Goal: Task Accomplishment & Management: Use online tool/utility

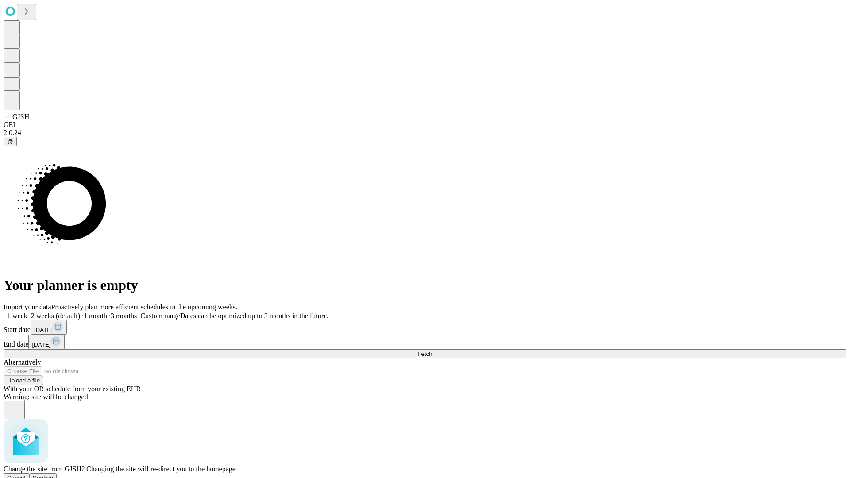
click at [54, 474] on span "Confirm" at bounding box center [43, 477] width 21 height 7
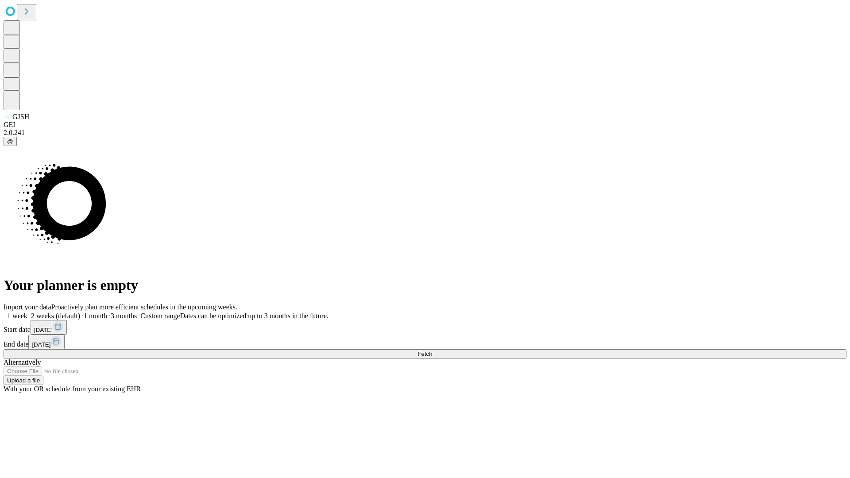
click at [80, 312] on label "2 weeks (default)" at bounding box center [53, 316] width 53 height 8
click at [432, 351] on span "Fetch" at bounding box center [424, 354] width 15 height 7
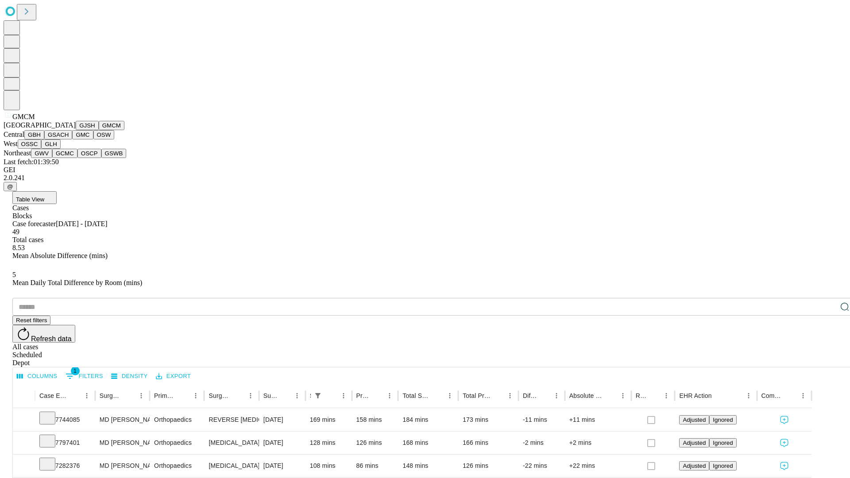
click at [44, 139] on button "GBH" at bounding box center [34, 134] width 20 height 9
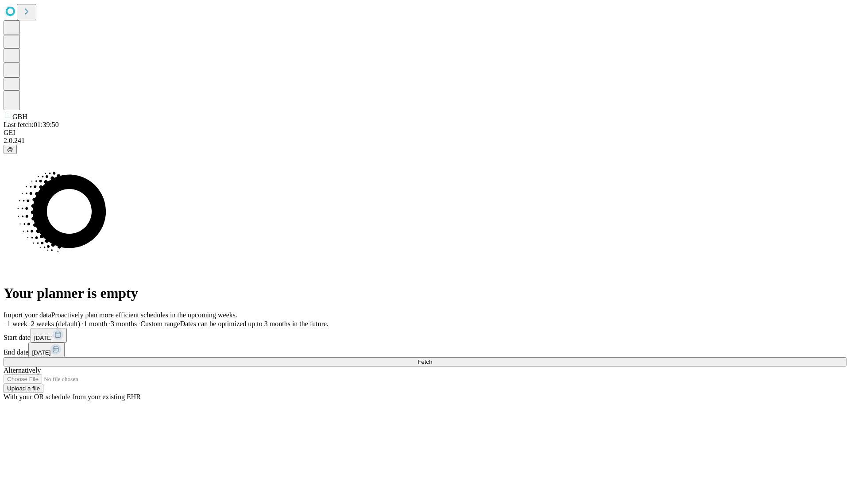
click at [432, 359] on span "Fetch" at bounding box center [424, 362] width 15 height 7
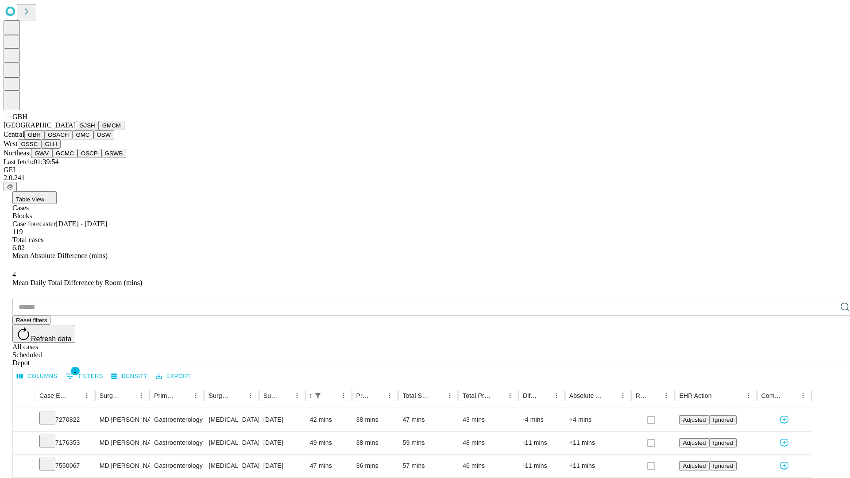
click at [69, 139] on button "GSACH" at bounding box center [58, 134] width 28 height 9
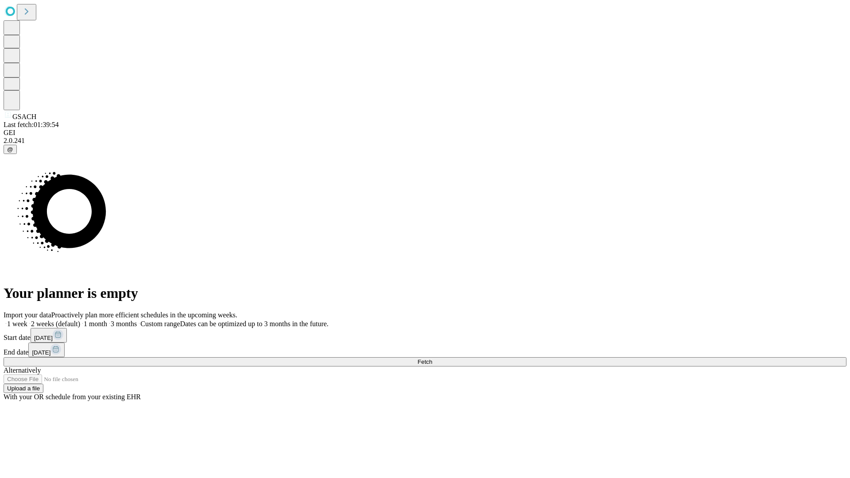
click at [80, 320] on label "2 weeks (default)" at bounding box center [53, 324] width 53 height 8
click at [432, 359] on span "Fetch" at bounding box center [424, 362] width 15 height 7
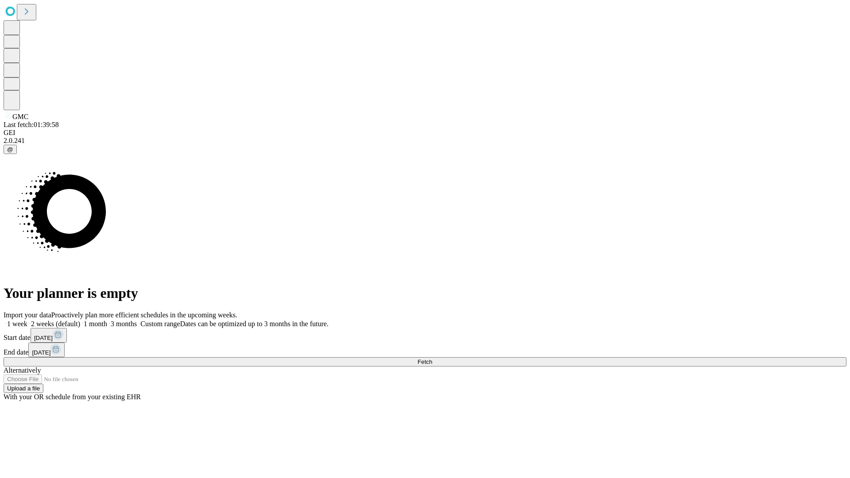
click at [432, 359] on span "Fetch" at bounding box center [424, 362] width 15 height 7
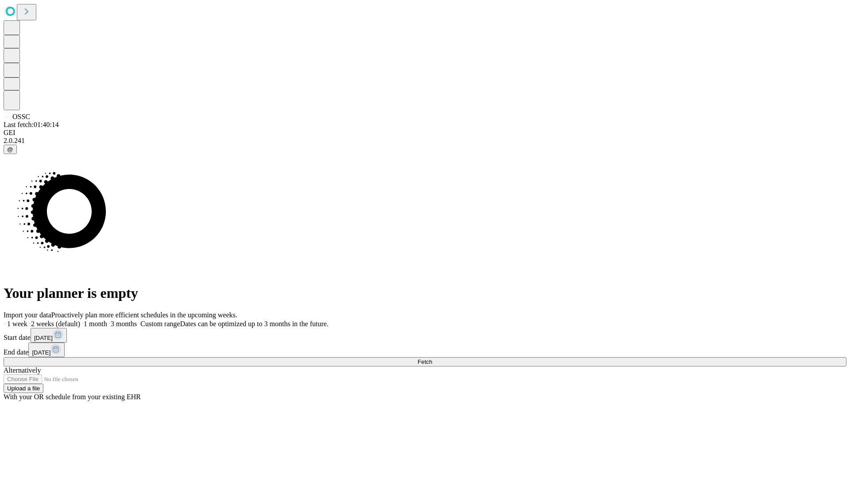
click at [432, 359] on span "Fetch" at bounding box center [424, 362] width 15 height 7
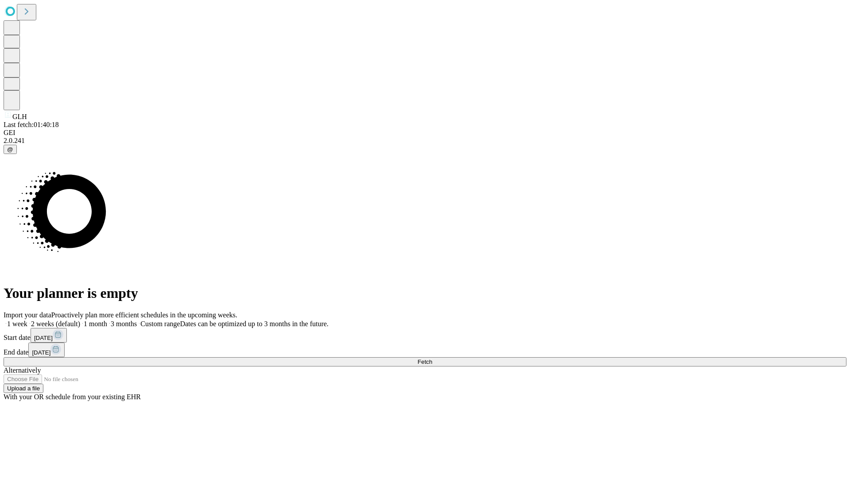
click at [80, 320] on label "2 weeks (default)" at bounding box center [53, 324] width 53 height 8
click at [432, 359] on span "Fetch" at bounding box center [424, 362] width 15 height 7
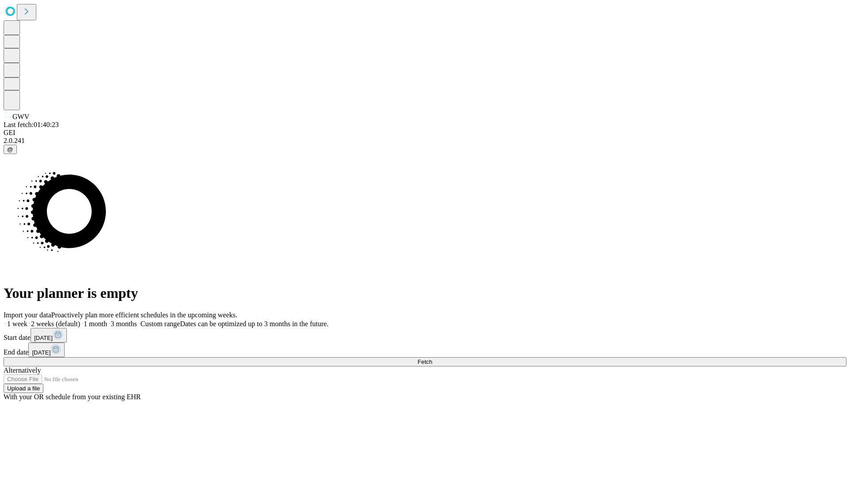
click at [80, 320] on label "2 weeks (default)" at bounding box center [53, 324] width 53 height 8
click at [432, 359] on span "Fetch" at bounding box center [424, 362] width 15 height 7
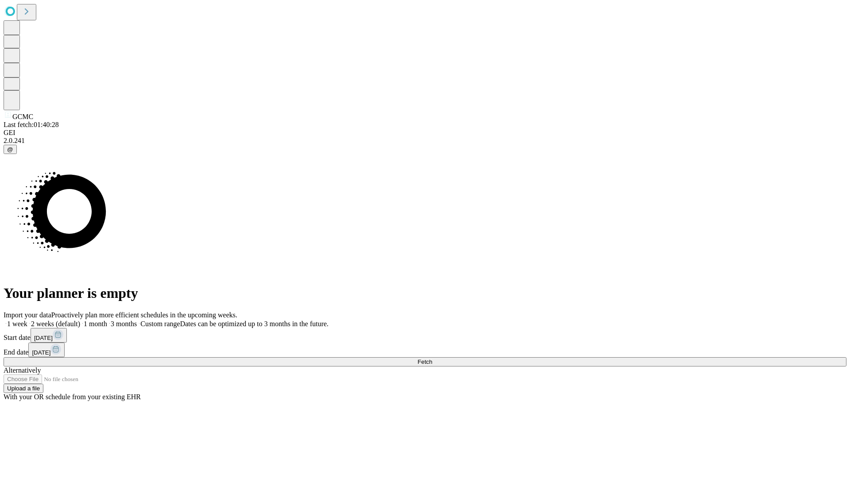
click at [80, 320] on label "2 weeks (default)" at bounding box center [53, 324] width 53 height 8
click at [432, 359] on span "Fetch" at bounding box center [424, 362] width 15 height 7
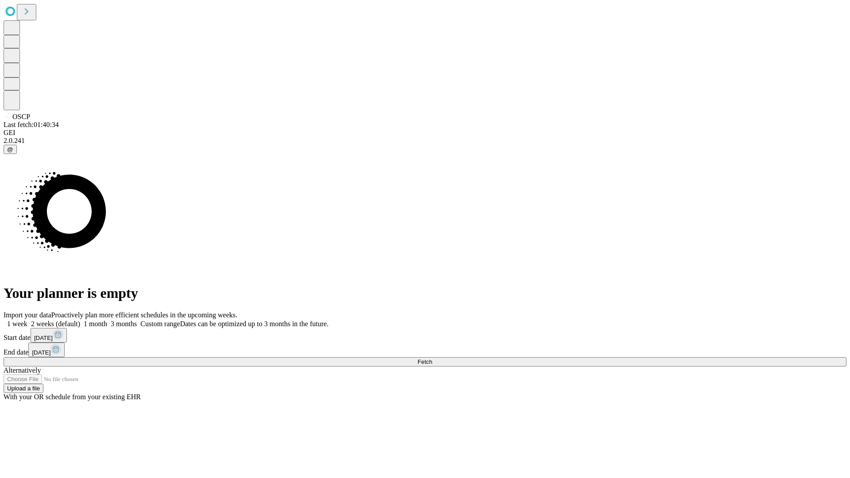
click at [80, 320] on label "2 weeks (default)" at bounding box center [53, 324] width 53 height 8
click at [432, 359] on span "Fetch" at bounding box center [424, 362] width 15 height 7
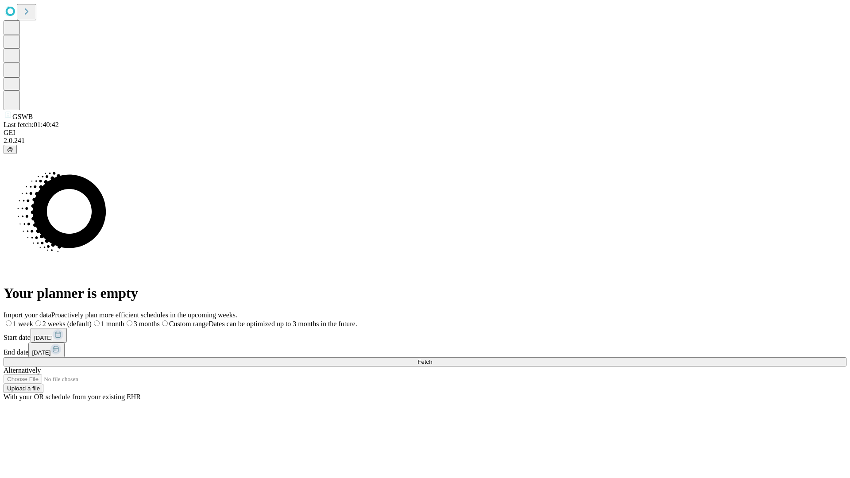
click at [92, 320] on label "2 weeks (default)" at bounding box center [62, 324] width 58 height 8
click at [432, 359] on span "Fetch" at bounding box center [424, 362] width 15 height 7
